Goal: Check status: Verify the current state of an ongoing process or item

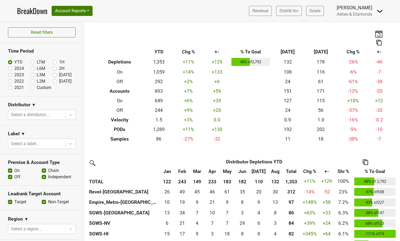
click at [59, 81] on label "[DATE]" at bounding box center [65, 81] width 13 height 6
click at [54, 81] on input "[DATE]" at bounding box center [63, 80] width 21 height 5
radio input "true"
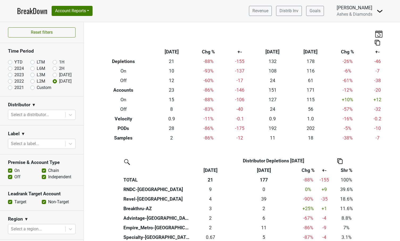
click at [59, 76] on label "Aug '25" at bounding box center [65, 75] width 13 height 6
click at [54, 76] on input "Aug '25" at bounding box center [63, 74] width 21 height 5
radio input "true"
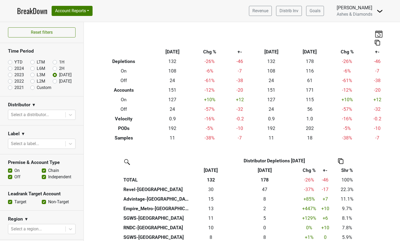
drag, startPoint x: 55, startPoint y: 82, endPoint x: 59, endPoint y: 83, distance: 3.7
click at [59, 82] on label "[DATE]" at bounding box center [65, 81] width 13 height 6
click at [55, 82] on input "[DATE]" at bounding box center [63, 80] width 21 height 5
radio input "true"
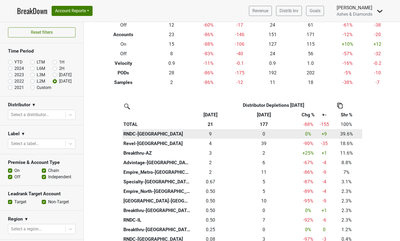
scroll to position [57, 0]
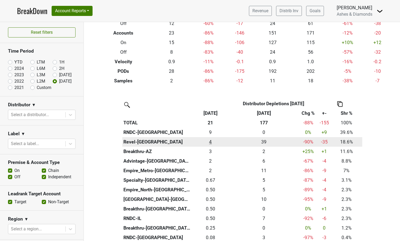
click at [212, 140] on div "4 4" at bounding box center [210, 142] width 35 height 7
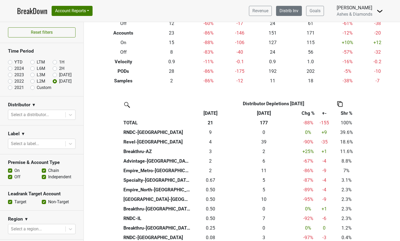
click at [289, 11] on link "Distrib Inv" at bounding box center [289, 11] width 26 height 10
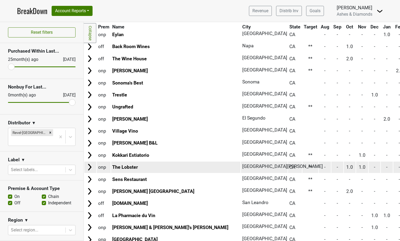
scroll to position [695, 0]
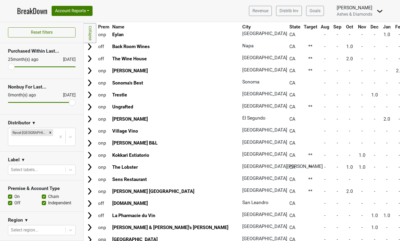
click at [28, 11] on link "BreakDown" at bounding box center [32, 10] width 30 height 11
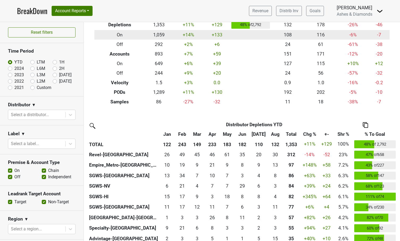
scroll to position [38, 0]
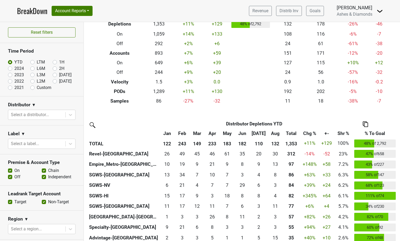
click at [59, 81] on label "[DATE]" at bounding box center [65, 81] width 13 height 6
click at [57, 81] on input "[DATE]" at bounding box center [63, 80] width 21 height 5
radio input "true"
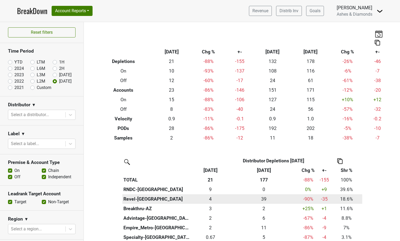
scroll to position [0, 0]
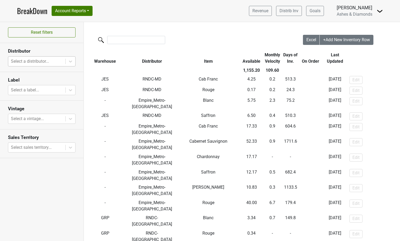
click at [34, 62] on div "Select a distributor..." at bounding box center [37, 61] width 52 height 6
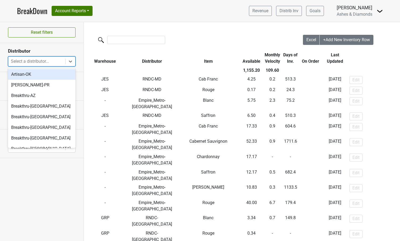
scroll to position [32, 0]
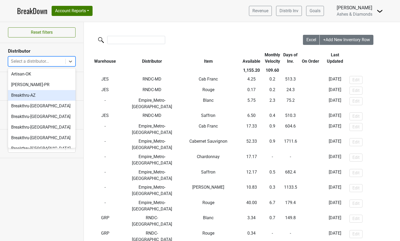
click at [42, 97] on div "Breakthru-AZ" at bounding box center [42, 95] width 68 height 11
